Goal: Information Seeking & Learning: Understand process/instructions

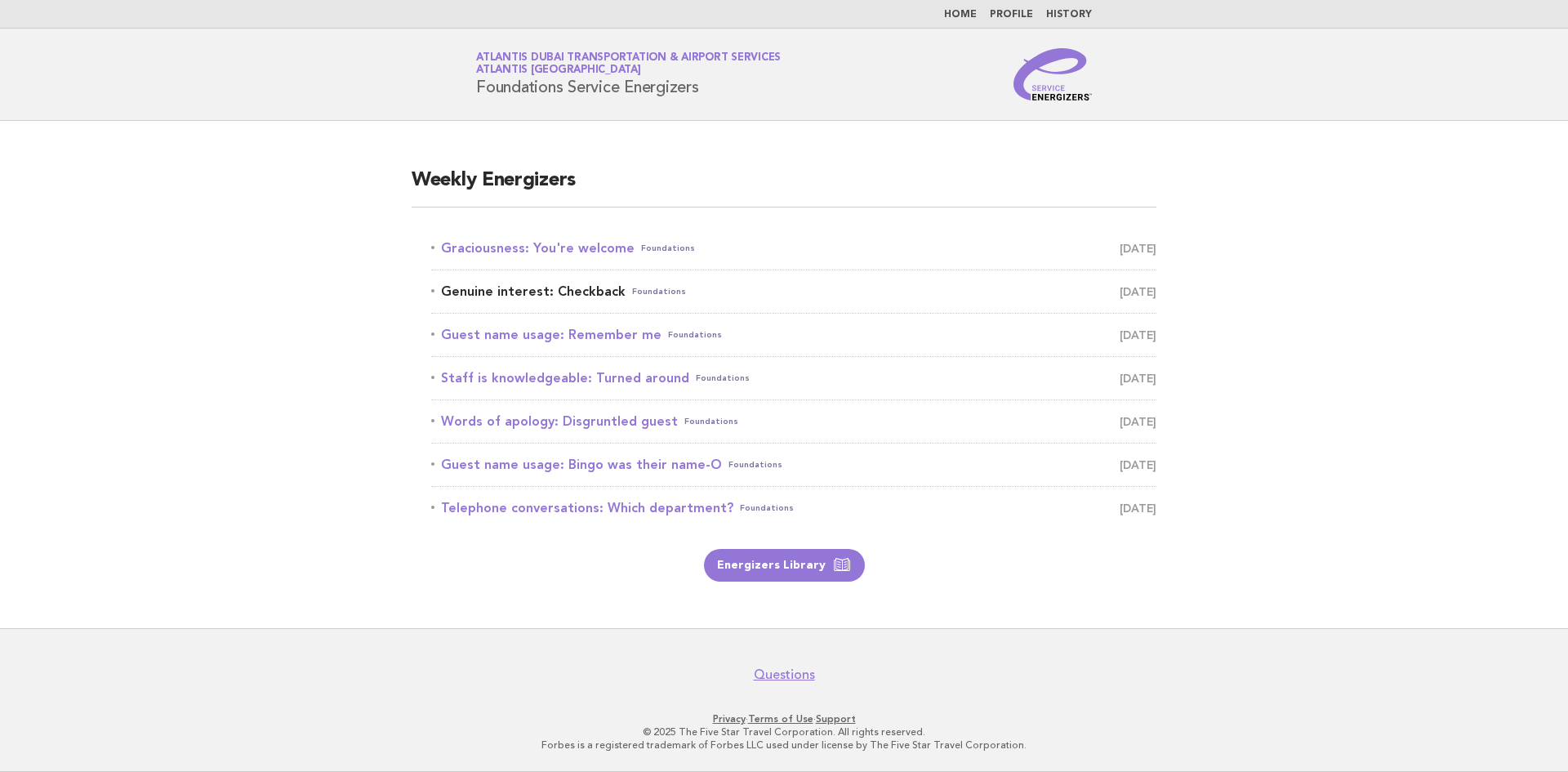
click at [596, 292] on link "Genuine interest: Checkback Foundations [DATE]" at bounding box center [793, 292] width 725 height 23
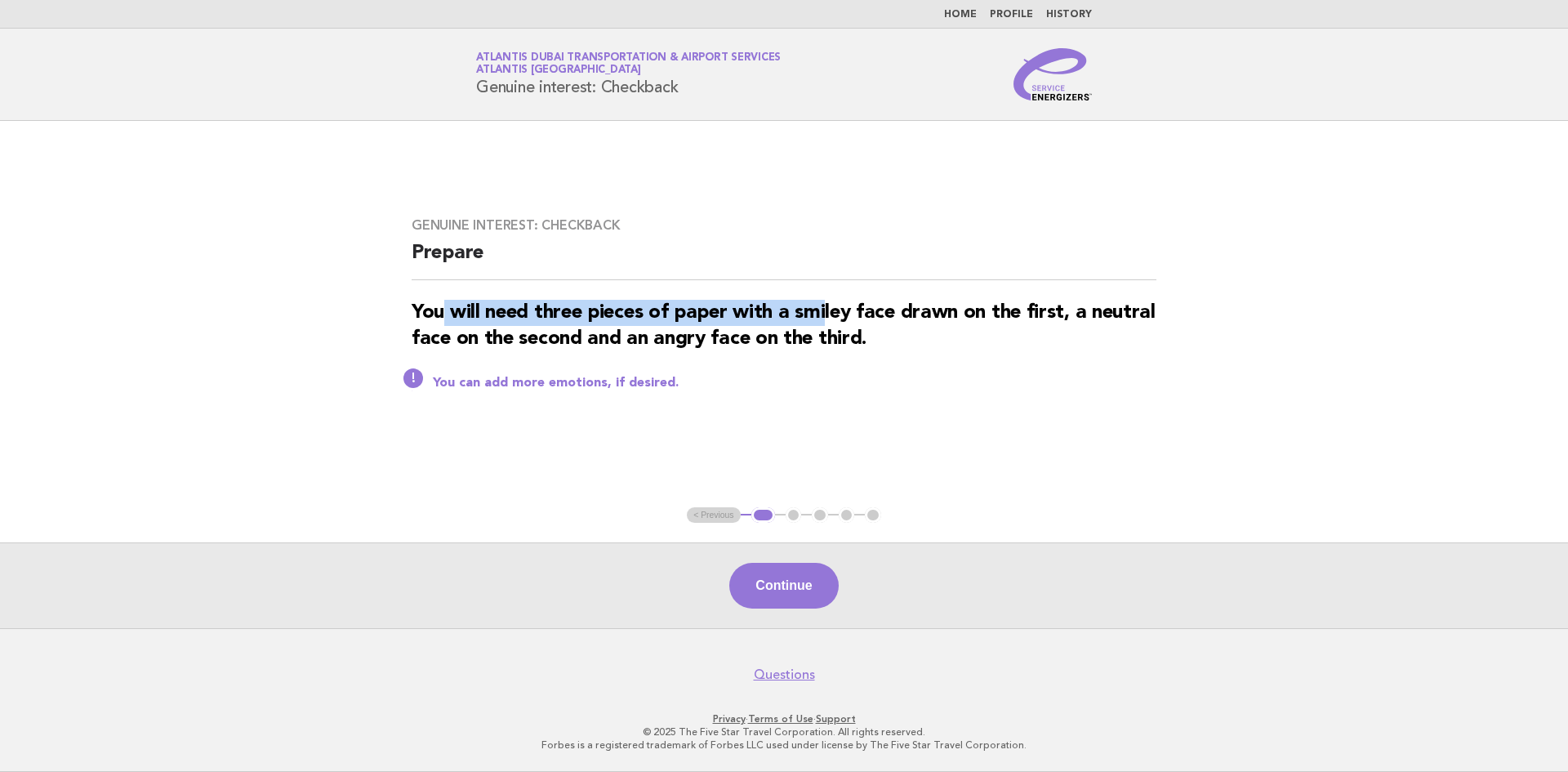
drag, startPoint x: 440, startPoint y: 314, endPoint x: 829, endPoint y: 319, distance: 389.0
click at [829, 319] on strong "You will need three pieces of paper with a smiley face drawn on the first, a ne…" at bounding box center [784, 325] width 744 height 45
click at [832, 327] on strong "You will need three pieces of paper with a smiley face drawn on the first, a ne…" at bounding box center [784, 325] width 744 height 45
click at [796, 595] on button "Continue" at bounding box center [784, 585] width 109 height 45
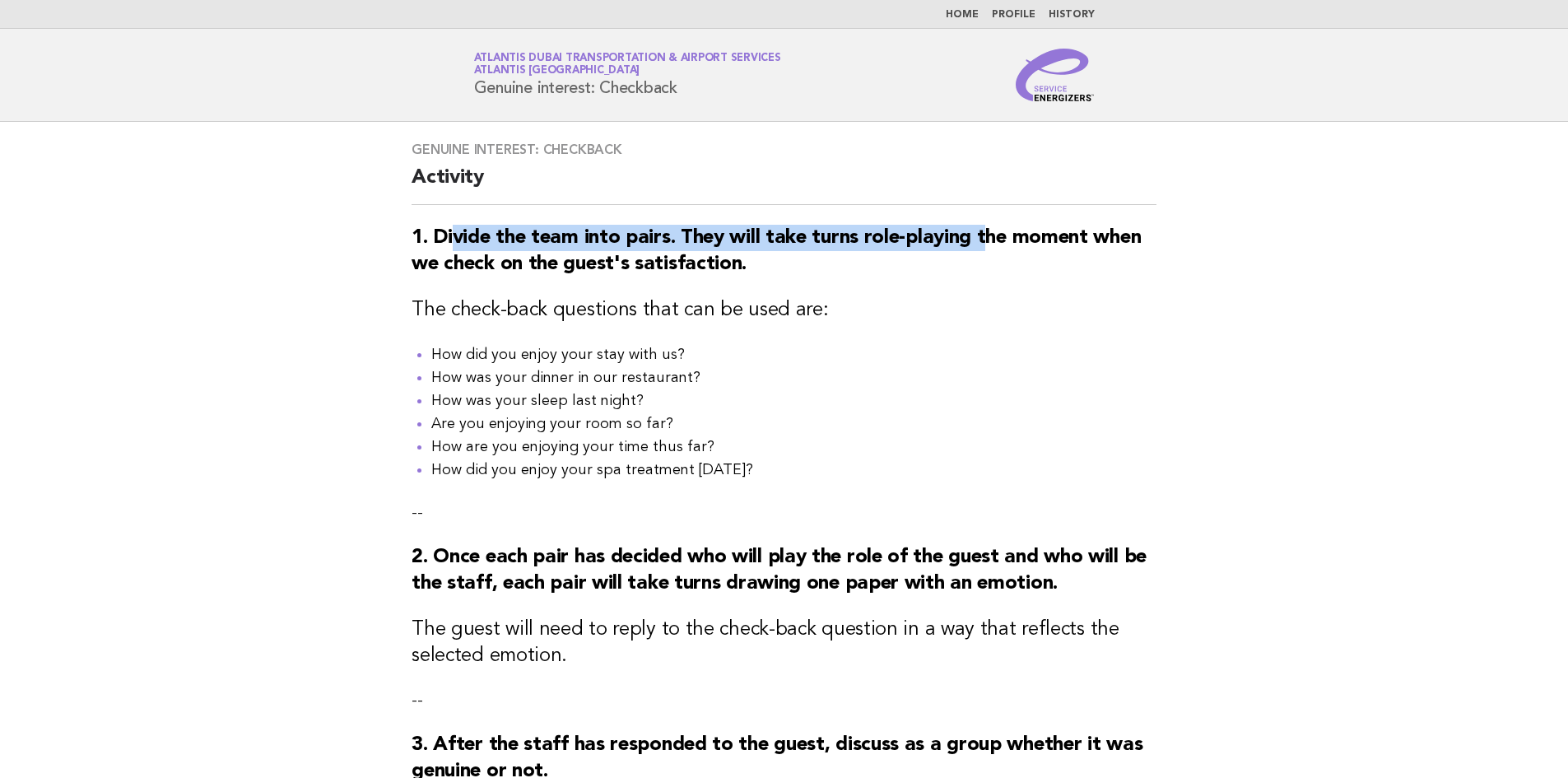
drag, startPoint x: 450, startPoint y: 242, endPoint x: 984, endPoint y: 235, distance: 534.0
click at [984, 235] on strong "1. Divide the team into pairs. They will take turns role-playing the moment whe…" at bounding box center [776, 250] width 729 height 46
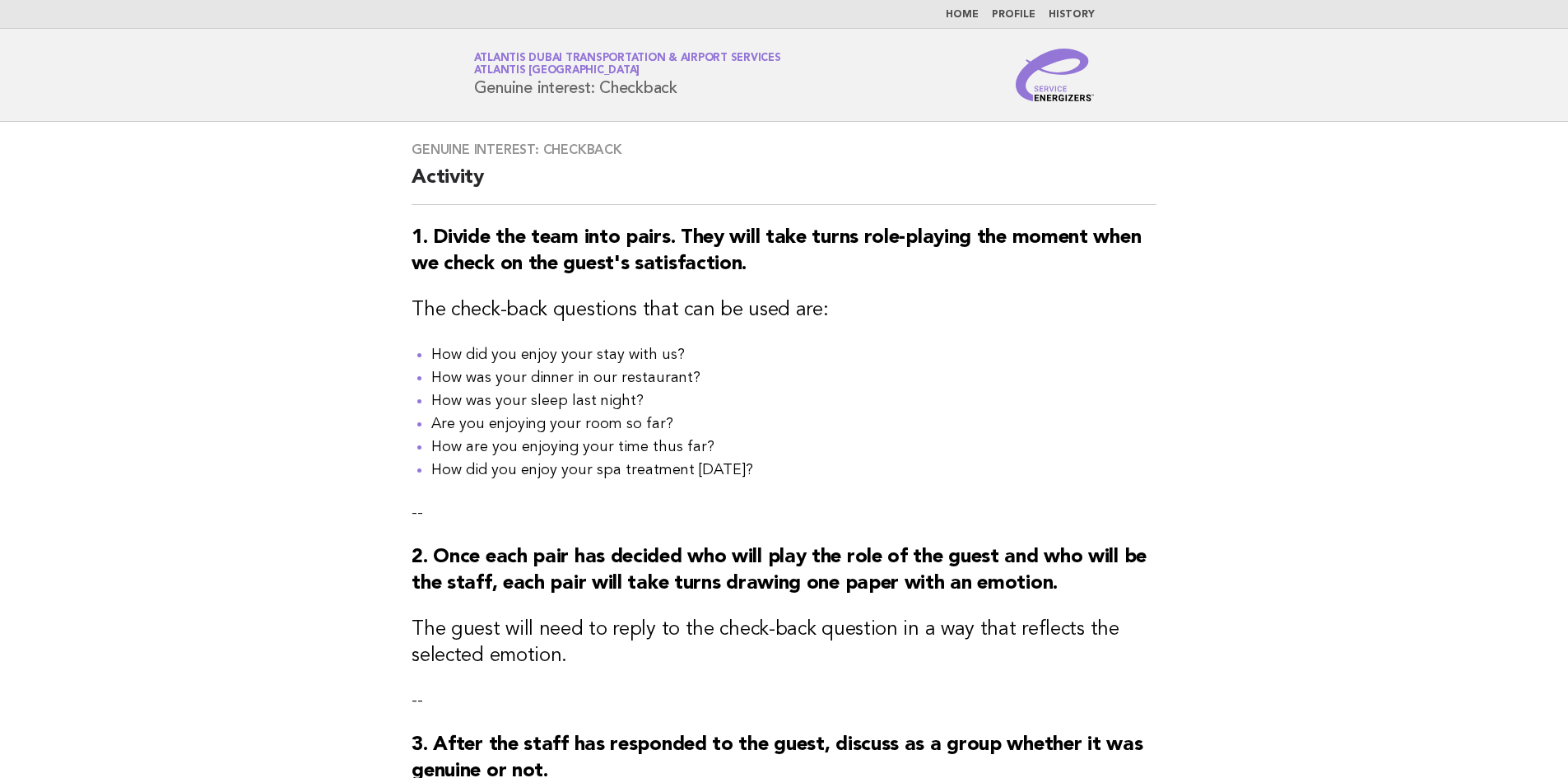
click at [973, 258] on h3 "1. Divide the team into pairs. They will take turns role-playing the moment whe…" at bounding box center [784, 250] width 745 height 52
drag, startPoint x: 423, startPoint y: 315, endPoint x: 584, endPoint y: 317, distance: 161.0
click at [584, 317] on h3 "The check-back questions that can be used are:" at bounding box center [784, 310] width 745 height 27
click at [589, 321] on h3 "The check-back questions that can be used are:" at bounding box center [784, 310] width 745 height 27
drag, startPoint x: 434, startPoint y: 360, endPoint x: 653, endPoint y: 353, distance: 219.1
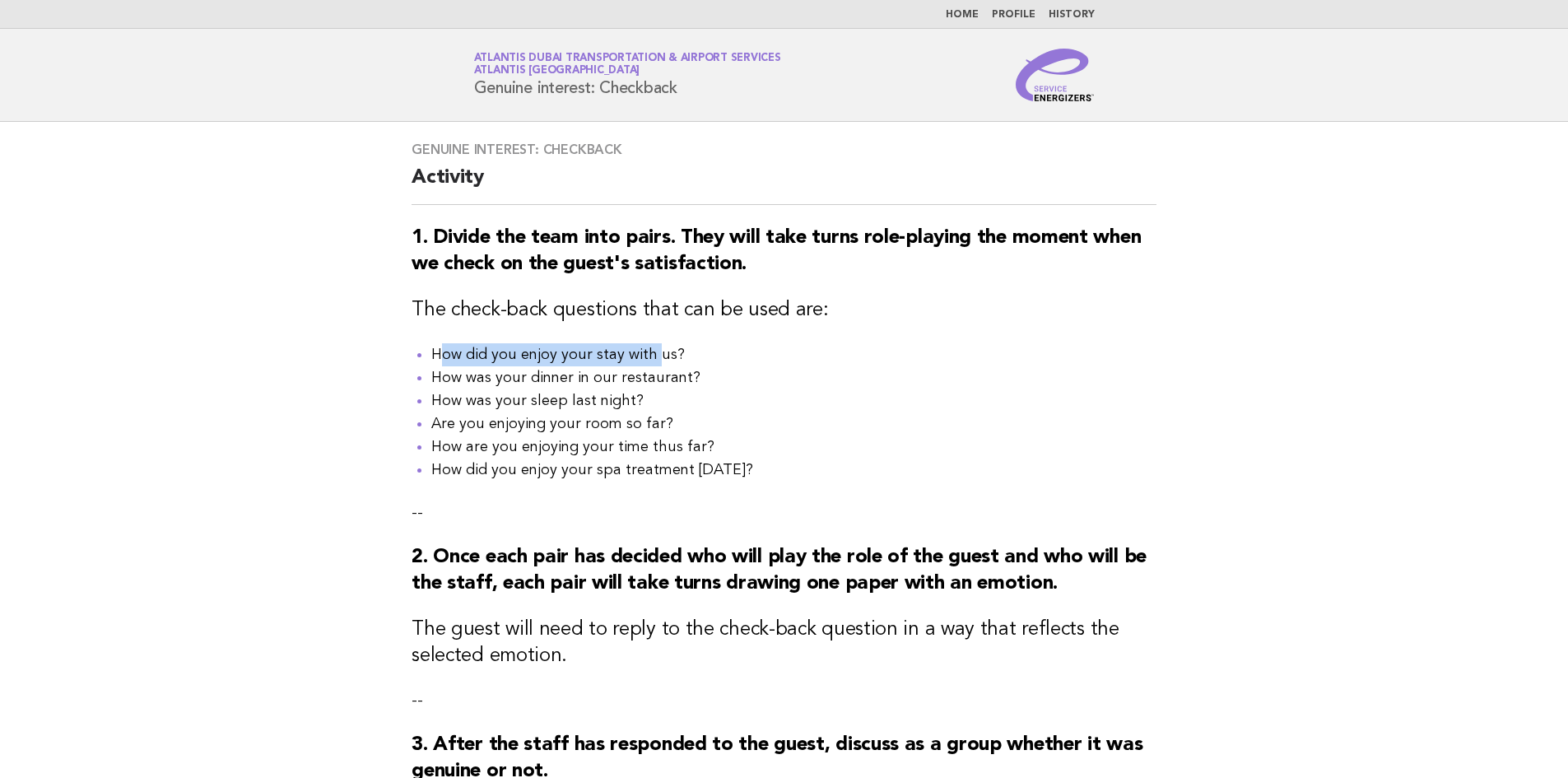
click at [653, 353] on li "How did you enjoy your stay with us?" at bounding box center [794, 355] width 725 height 23
click at [659, 364] on li "How did you enjoy your stay with us?" at bounding box center [794, 355] width 725 height 23
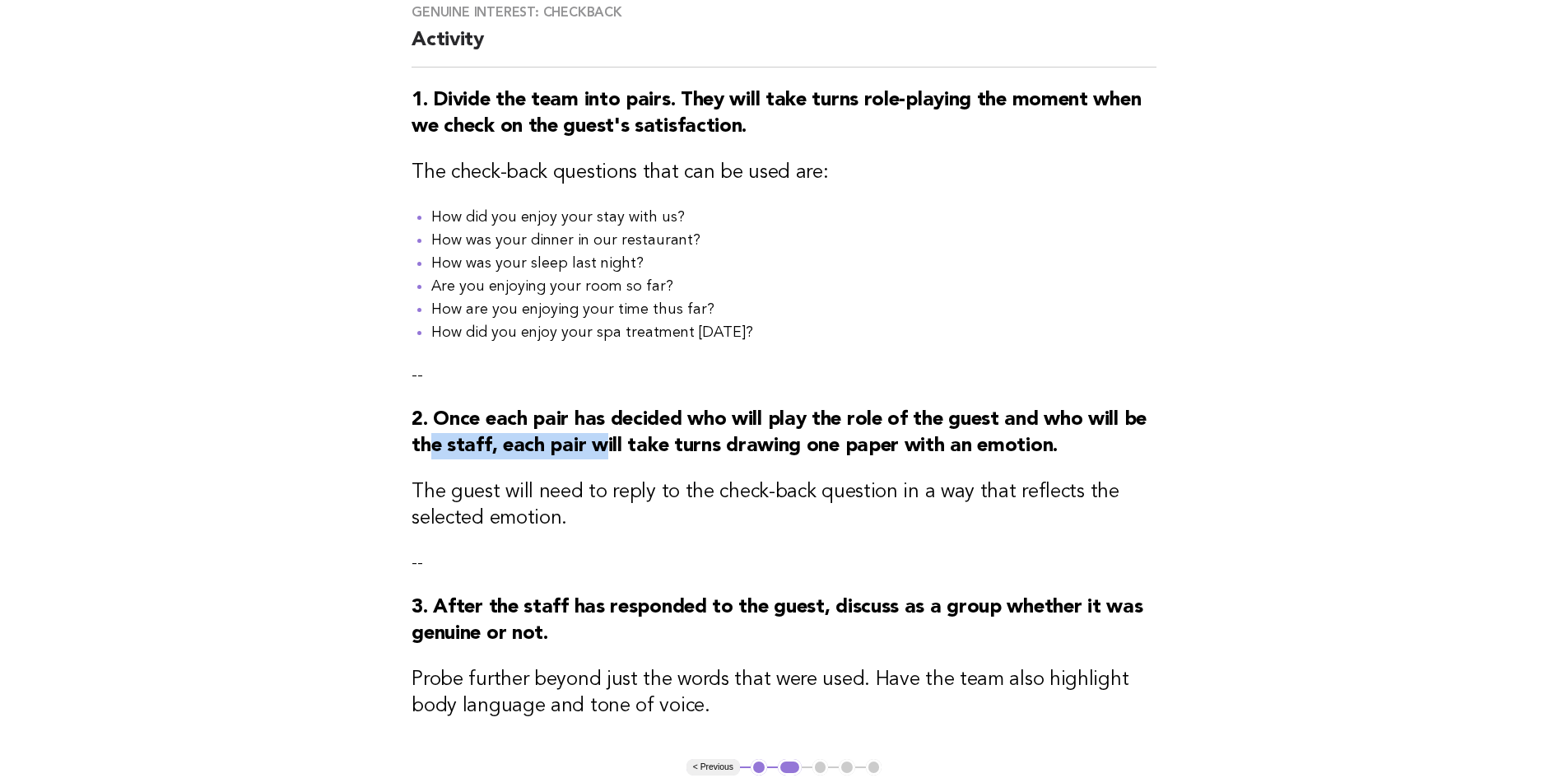
drag, startPoint x: 433, startPoint y: 455, endPoint x: 602, endPoint y: 460, distance: 169.1
click at [602, 455] on strong "2. Once each pair has decided who will play the role of the guest and who will …" at bounding box center [779, 432] width 735 height 46
click at [600, 493] on h3 "The guest will need to reply to the check-back question in a way that reflects …" at bounding box center [784, 505] width 745 height 52
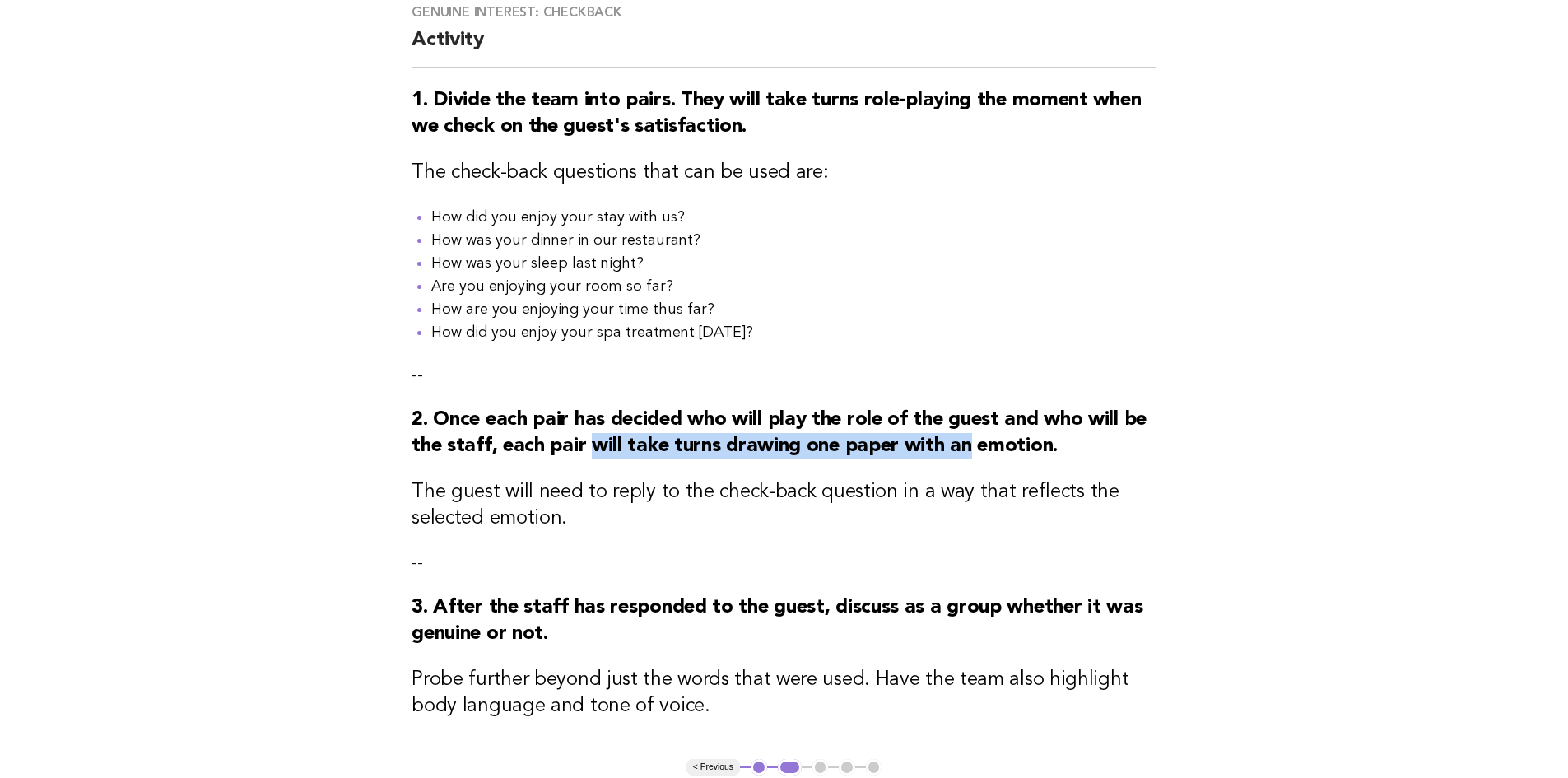
drag, startPoint x: 584, startPoint y: 451, endPoint x: 967, endPoint y: 455, distance: 383.0
click at [967, 455] on strong "2. Once each pair has decided who will play the role of the guest and who will …" at bounding box center [779, 432] width 735 height 46
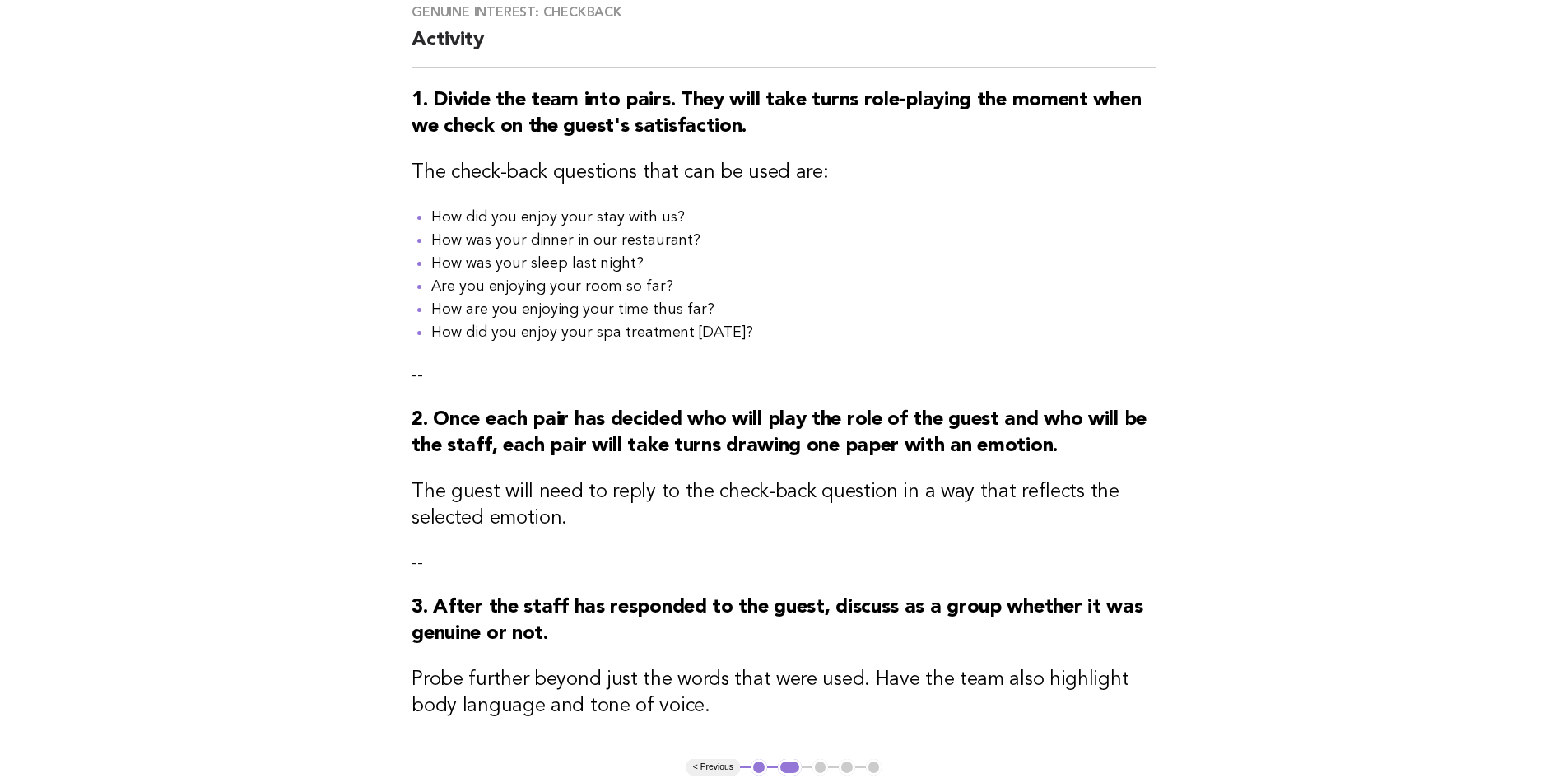
click at [885, 491] on h3 "The guest will need to reply to the check-back question in a way that reflects …" at bounding box center [784, 505] width 745 height 52
drag, startPoint x: 784, startPoint y: 465, endPoint x: 929, endPoint y: 459, distance: 145.1
click at [929, 459] on h3 "2. Once each pair has decided who will play the role of the guest and who will …" at bounding box center [784, 432] width 745 height 52
click at [881, 492] on h3 "The guest will need to reply to the check-back question in a way that reflects …" at bounding box center [784, 505] width 745 height 52
drag, startPoint x: 432, startPoint y: 504, endPoint x: 696, endPoint y: 505, distance: 264.0
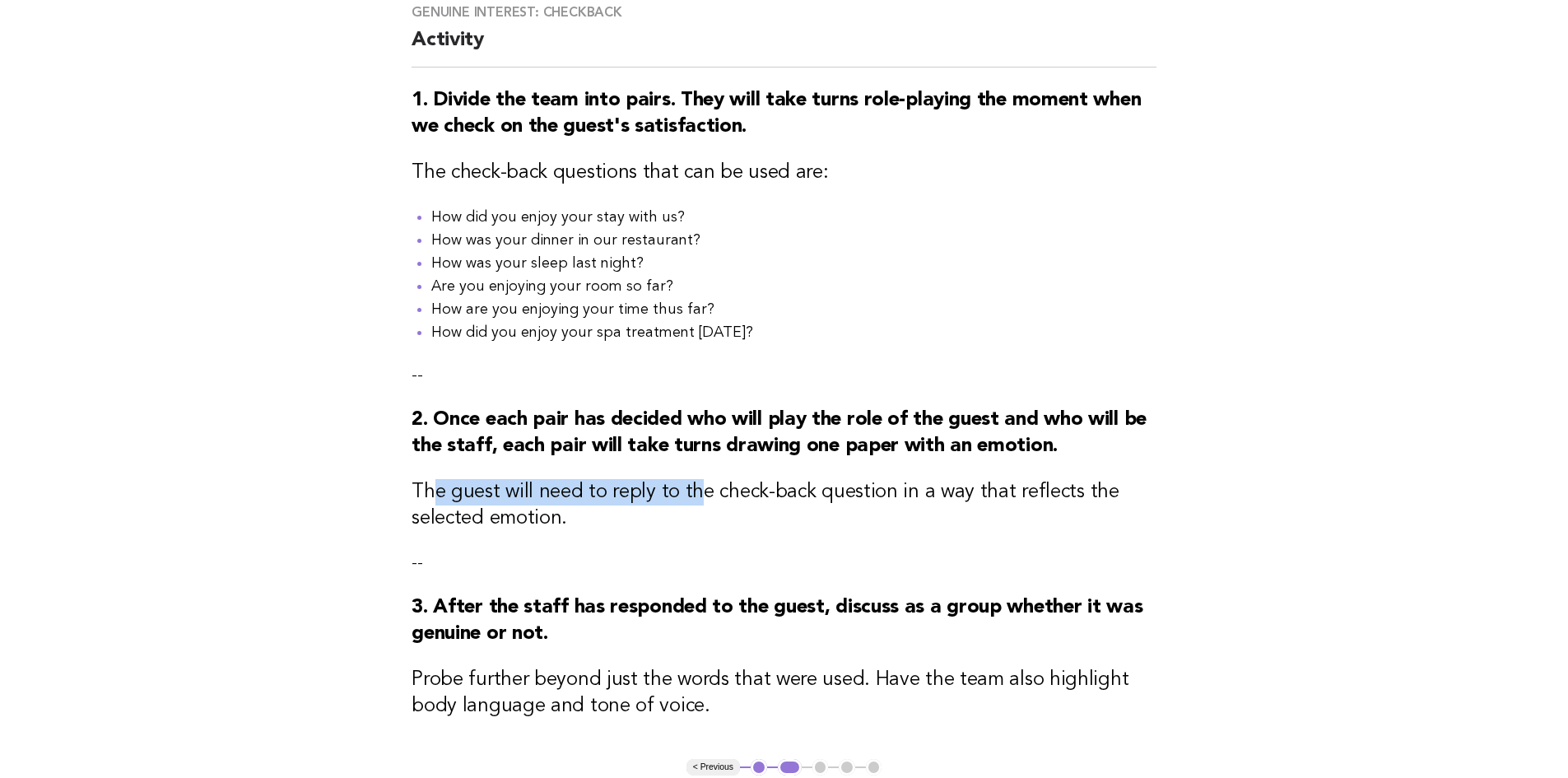
click at [696, 505] on h3 "The guest will need to reply to the check-back question in a way that reflects …" at bounding box center [784, 505] width 745 height 52
click at [676, 543] on div "Genuine interest: Checkback Activity 1. Divide the team into pairs. They will t…" at bounding box center [783, 372] width 784 height 775
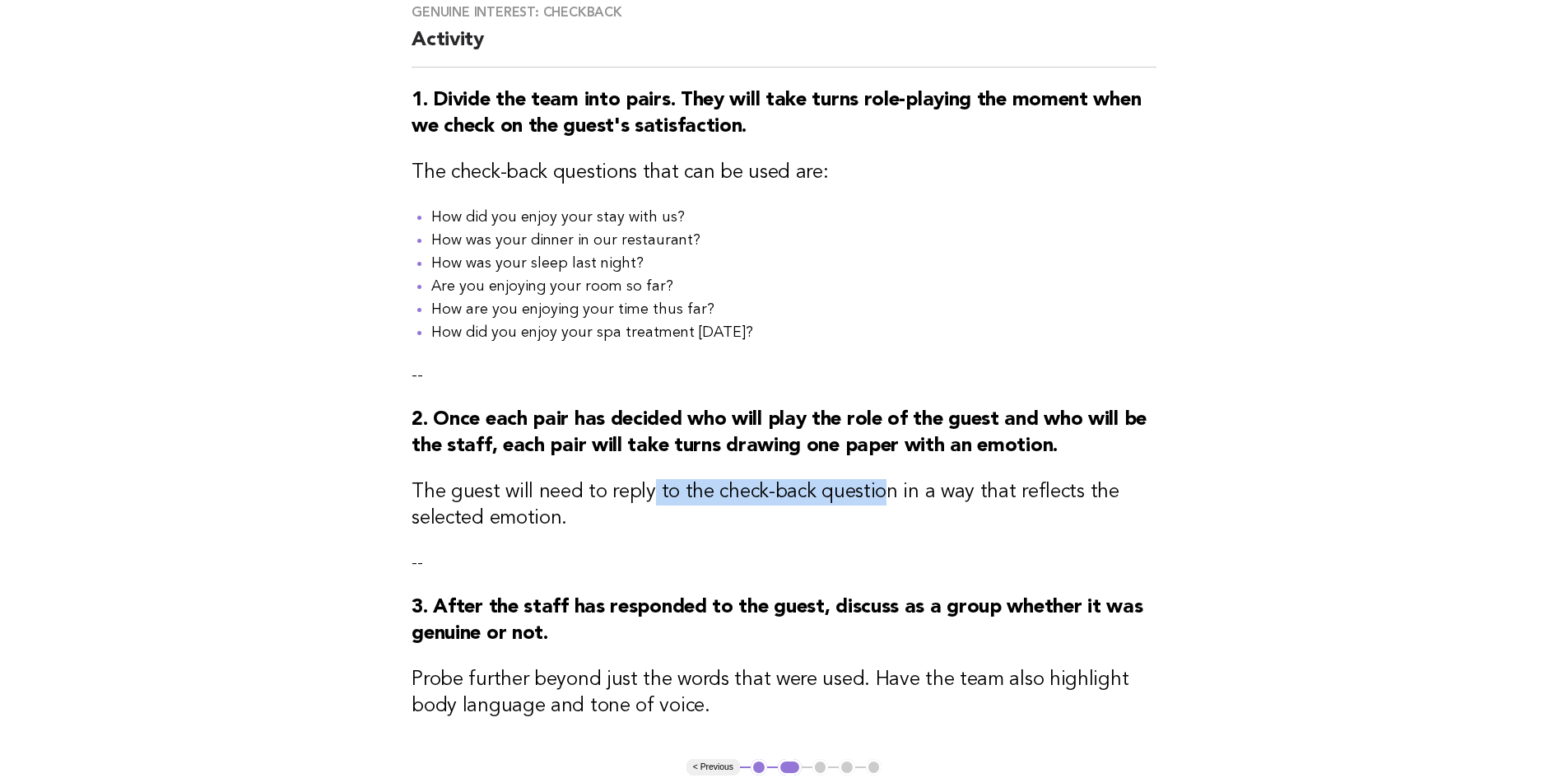
drag, startPoint x: 648, startPoint y: 500, endPoint x: 877, endPoint y: 499, distance: 229.0
click at [876, 499] on h3 "The guest will need to reply to the check-back question in a way that reflects …" at bounding box center [784, 505] width 745 height 52
click at [864, 519] on h3 "The guest will need to reply to the check-back question in a way that reflects …" at bounding box center [784, 505] width 745 height 52
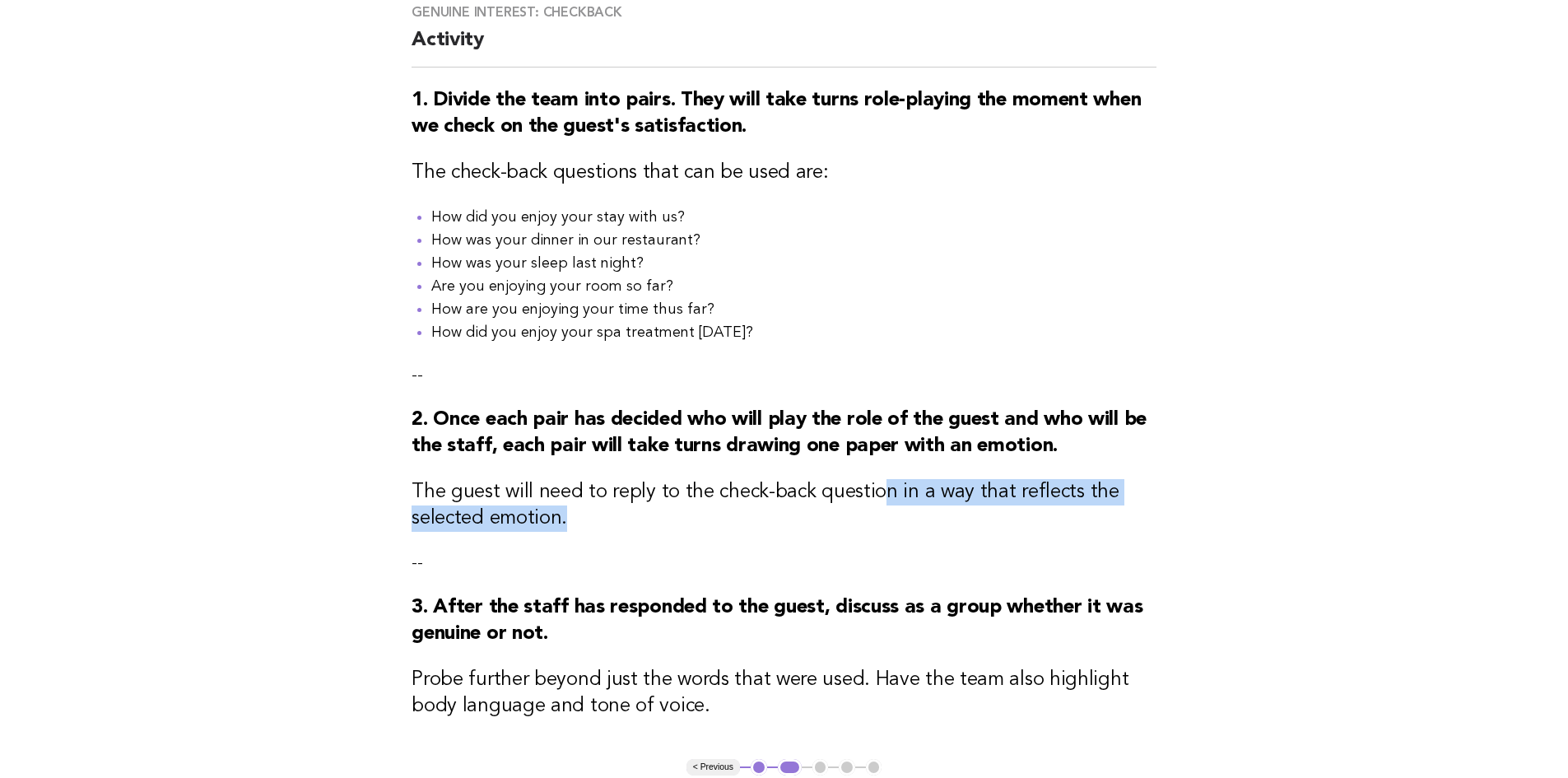
drag, startPoint x: 868, startPoint y: 512, endPoint x: 997, endPoint y: 523, distance: 129.5
click at [997, 523] on h3 "The guest will need to reply to the check-back question in a way that reflects …" at bounding box center [784, 505] width 745 height 52
click at [981, 540] on div "Genuine interest: Checkback Activity 1. Divide the team into pairs. They will t…" at bounding box center [783, 372] width 784 height 775
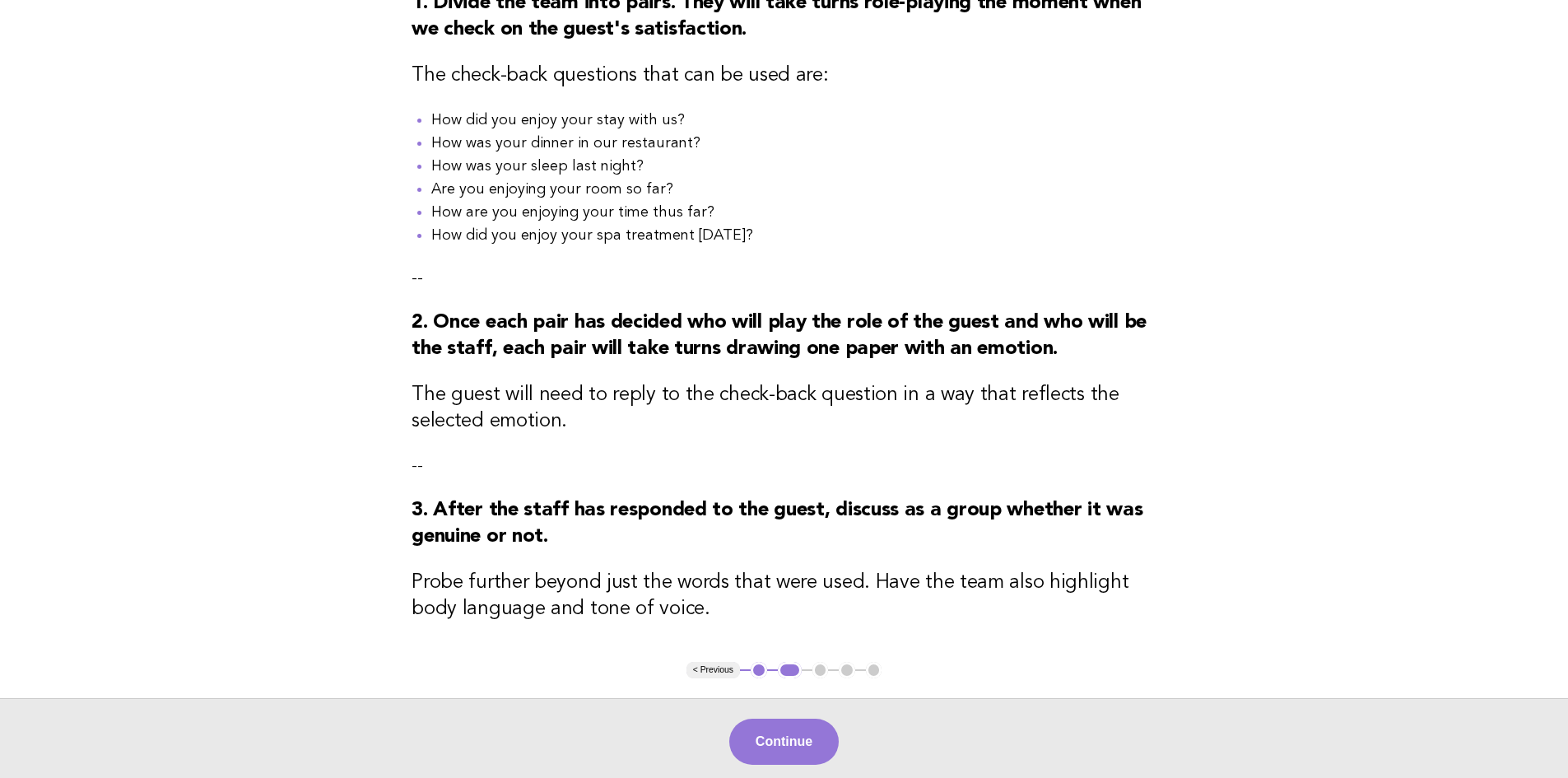
scroll to position [274, 0]
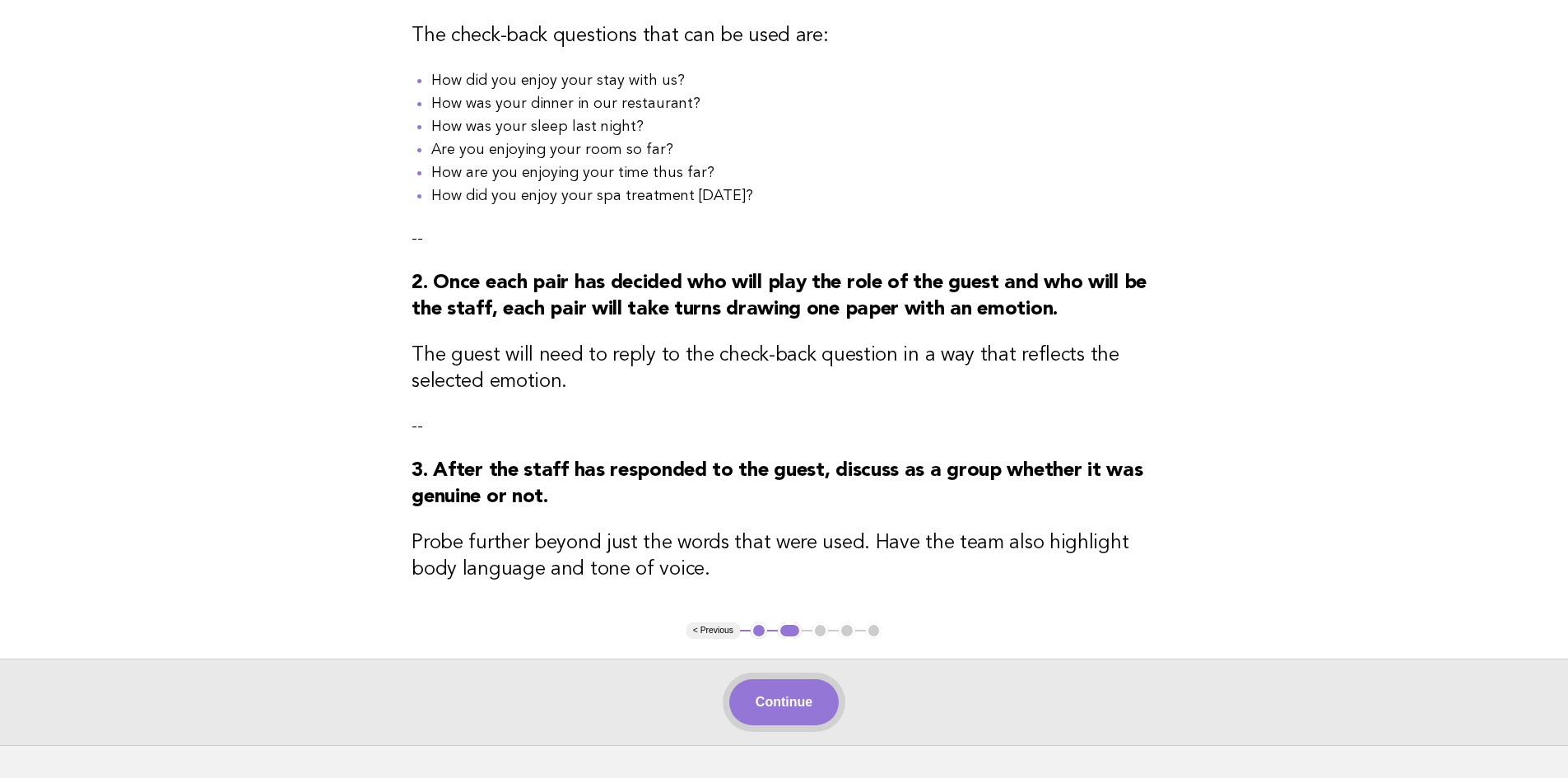
click at [764, 701] on button "Continue" at bounding box center [784, 702] width 110 height 46
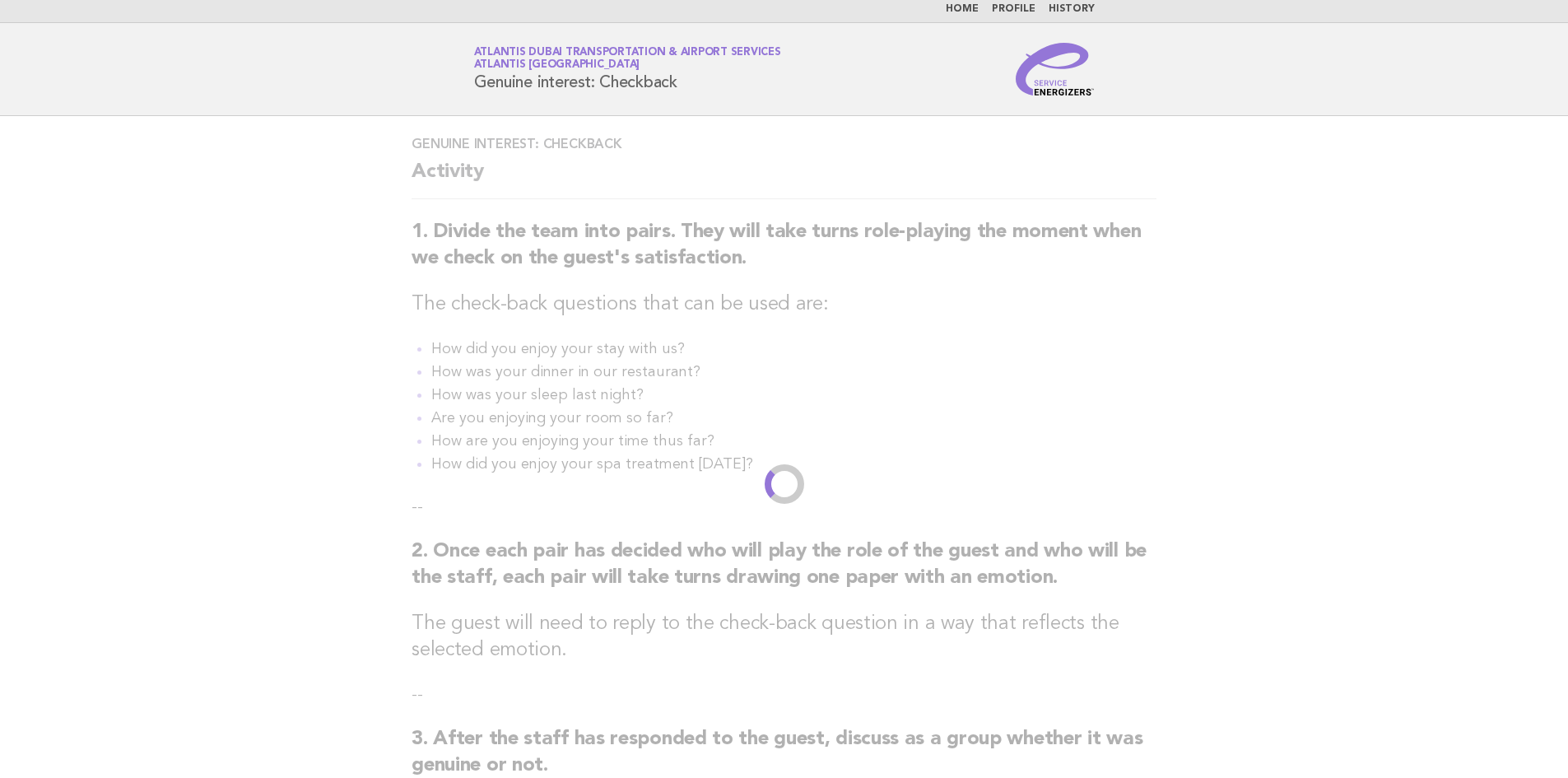
scroll to position [0, 0]
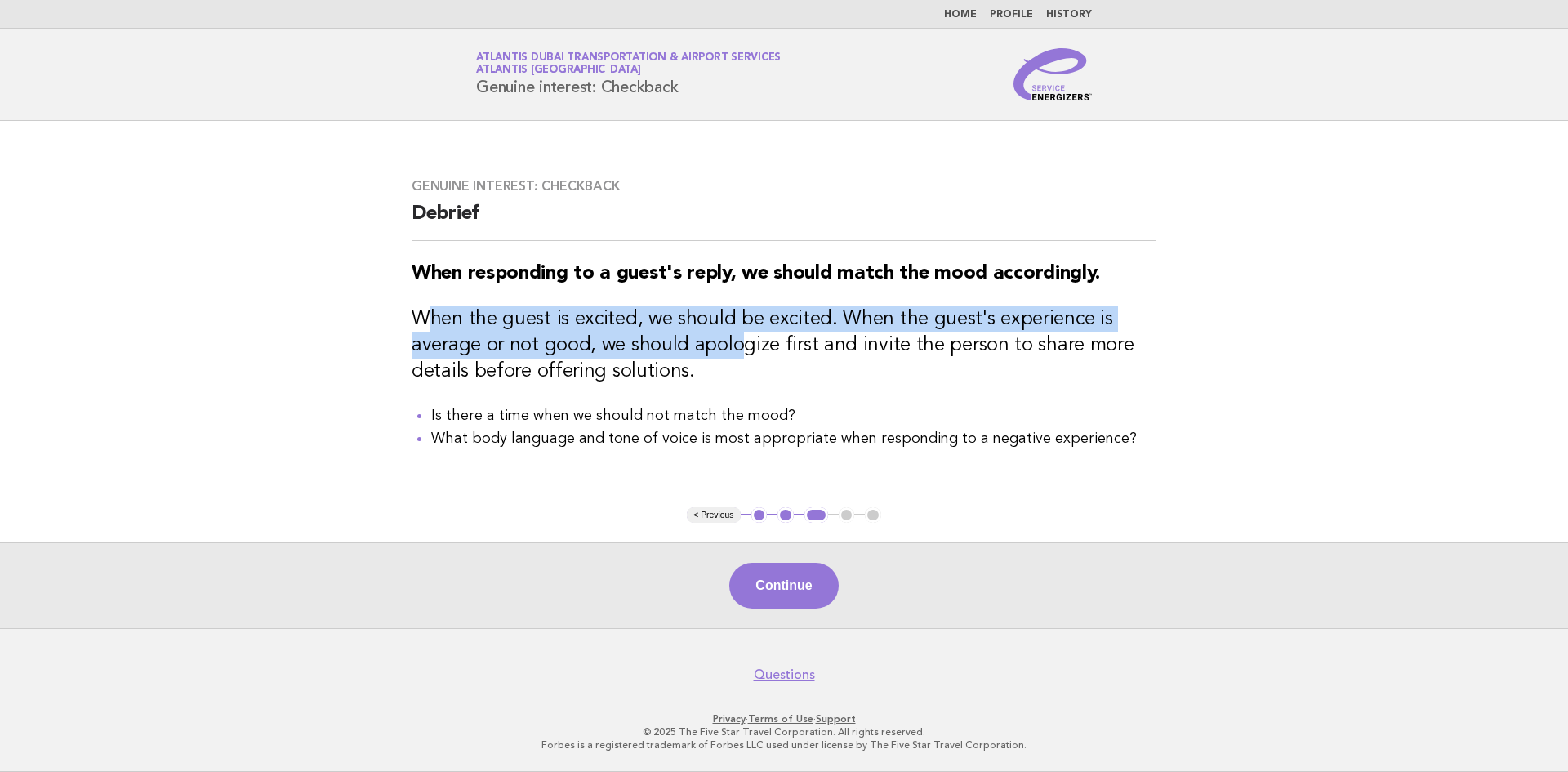
drag, startPoint x: 473, startPoint y: 326, endPoint x: 738, endPoint y: 336, distance: 265.2
click at [738, 336] on h3 "When the guest is excited, we should be excited. When the guest's experience is…" at bounding box center [784, 345] width 745 height 78
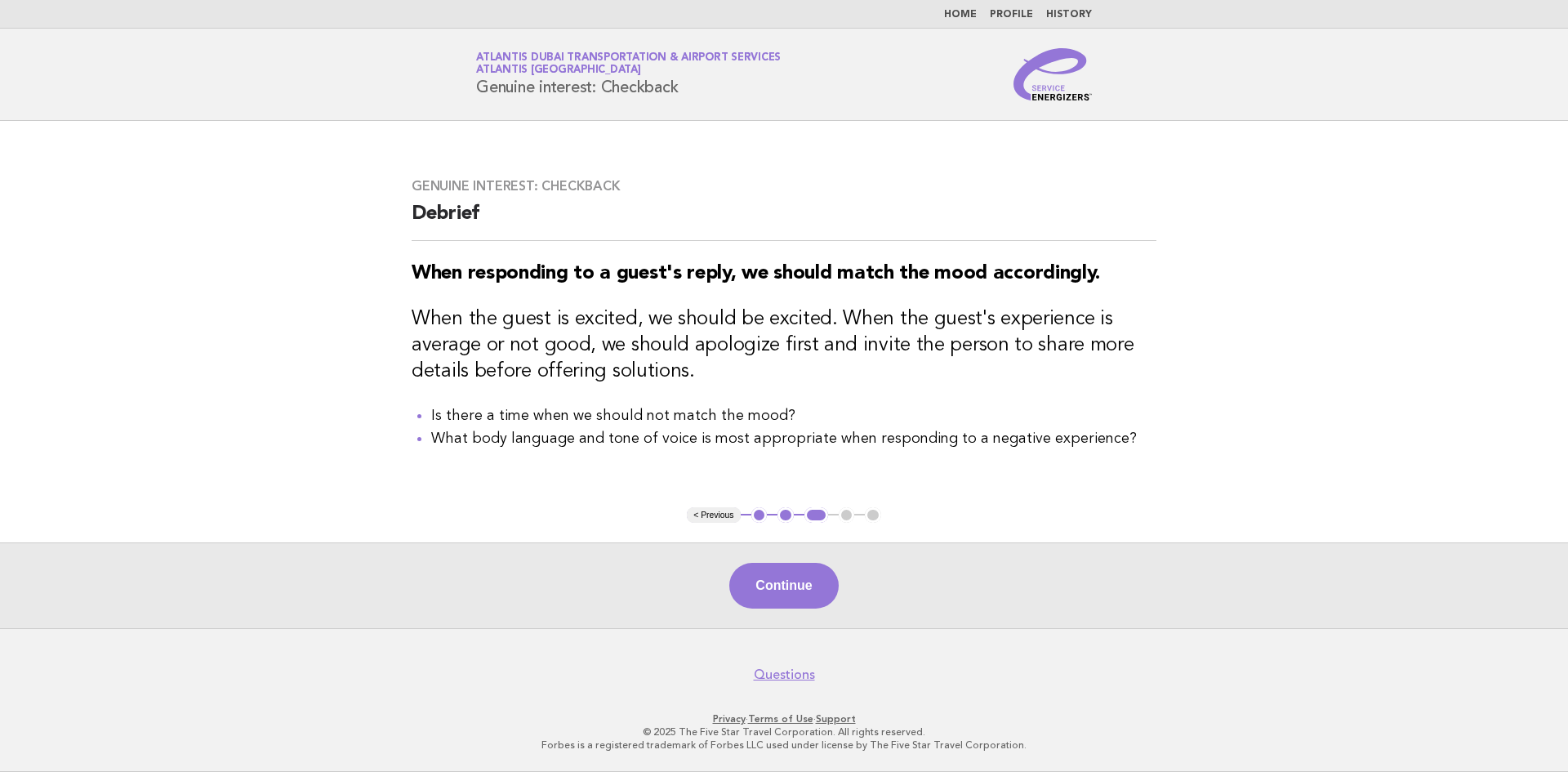
click at [746, 355] on h3 "When the guest is excited, we should be excited. When the guest's experience is…" at bounding box center [784, 345] width 745 height 78
drag, startPoint x: 450, startPoint y: 439, endPoint x: 674, endPoint y: 449, distance: 224.2
click at [674, 449] on li "What body language and tone of voice is most appropriate when responding to a n…" at bounding box center [793, 439] width 725 height 23
click at [643, 459] on div "Genuine interest: Checkback Debrief When responding to a guest's reply, we shou…" at bounding box center [784, 313] width 784 height 311
click at [802, 587] on button "Continue" at bounding box center [784, 585] width 109 height 45
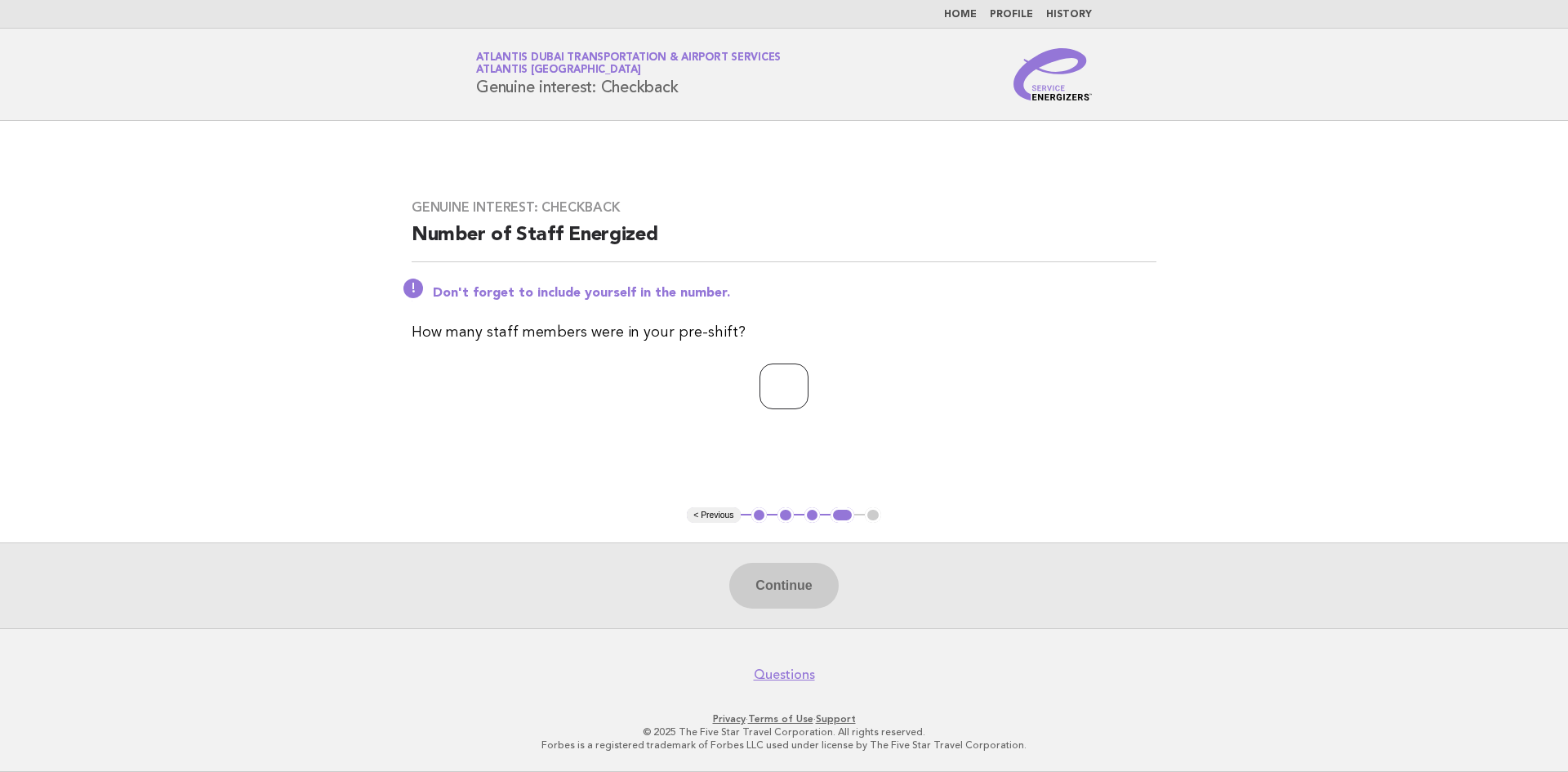
click at [786, 396] on input "number" at bounding box center [784, 386] width 49 height 45
type input "*"
click at [809, 565] on button "Continue" at bounding box center [784, 585] width 109 height 45
